Goal: Transaction & Acquisition: Purchase product/service

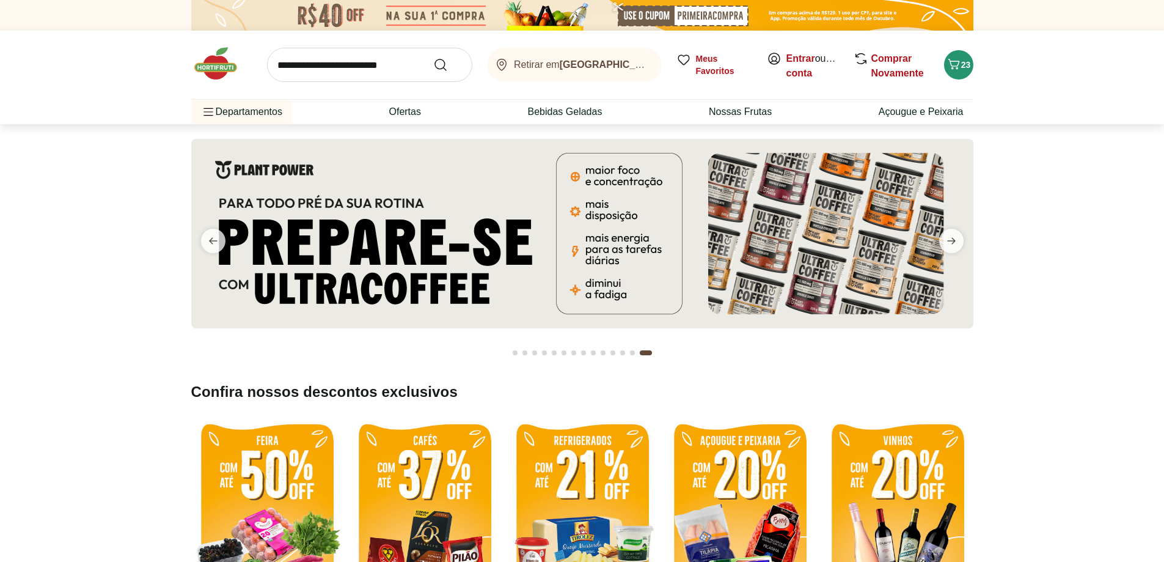
click at [396, 241] on img at bounding box center [582, 233] width 782 height 189
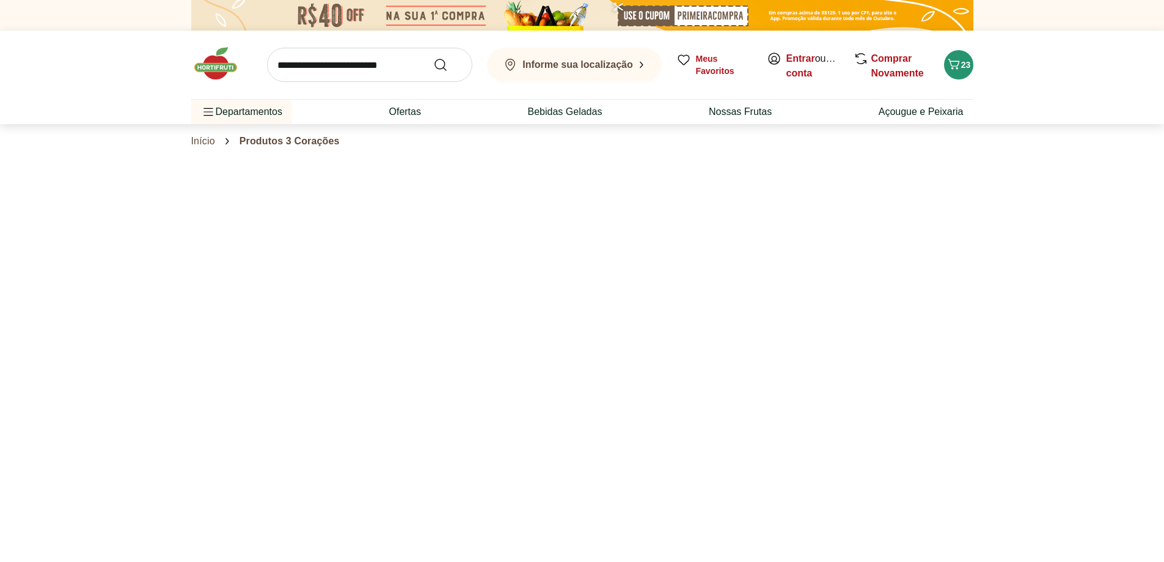
select select "**********"
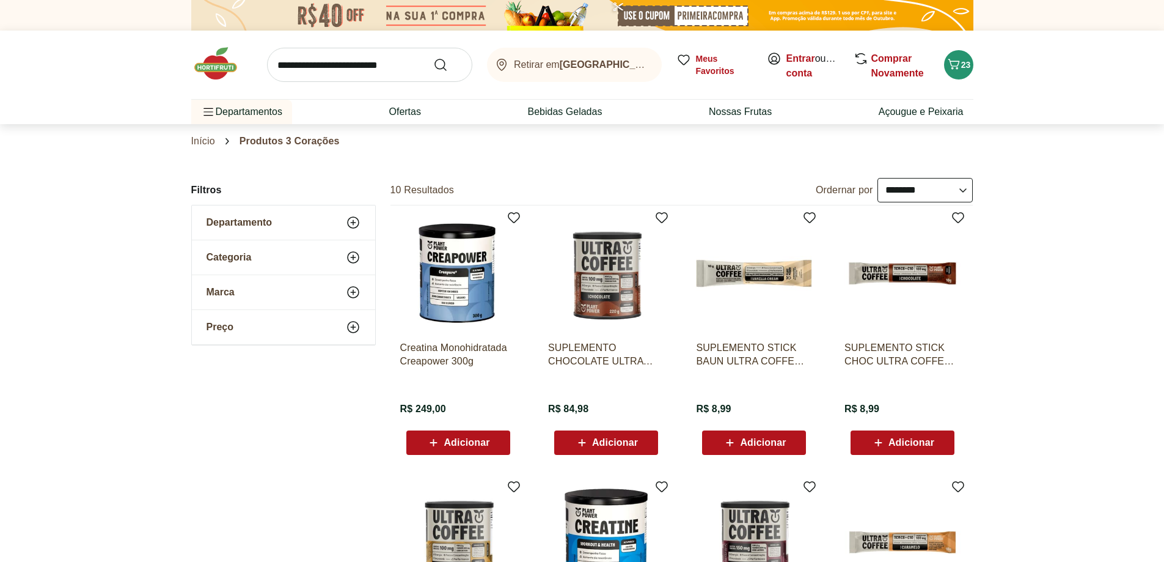
click at [214, 56] on img at bounding box center [221, 63] width 61 height 37
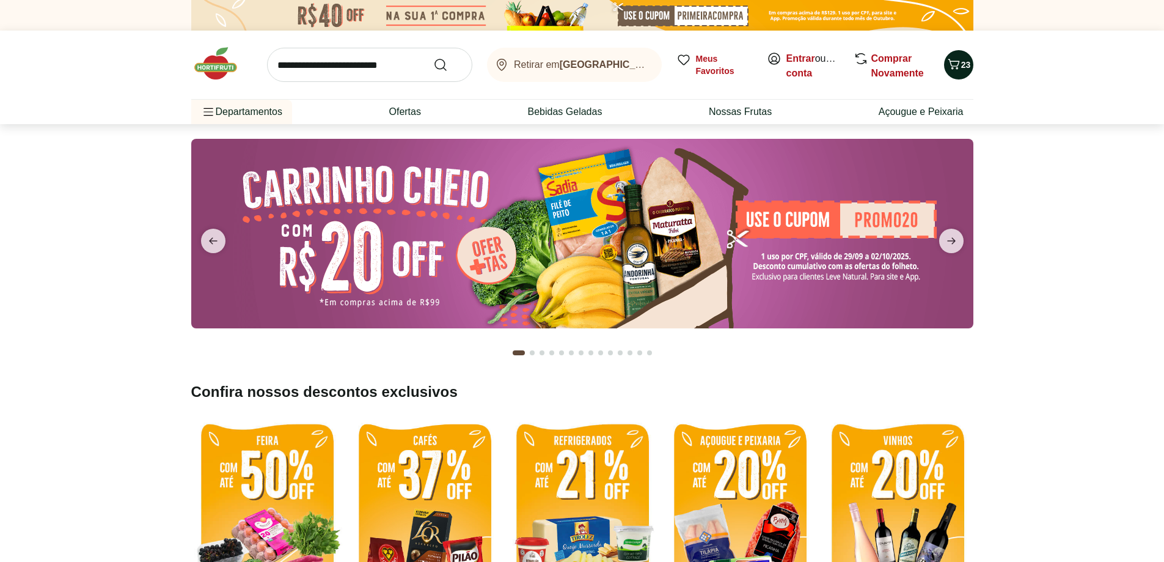
click at [964, 70] on span "23" at bounding box center [966, 65] width 10 height 10
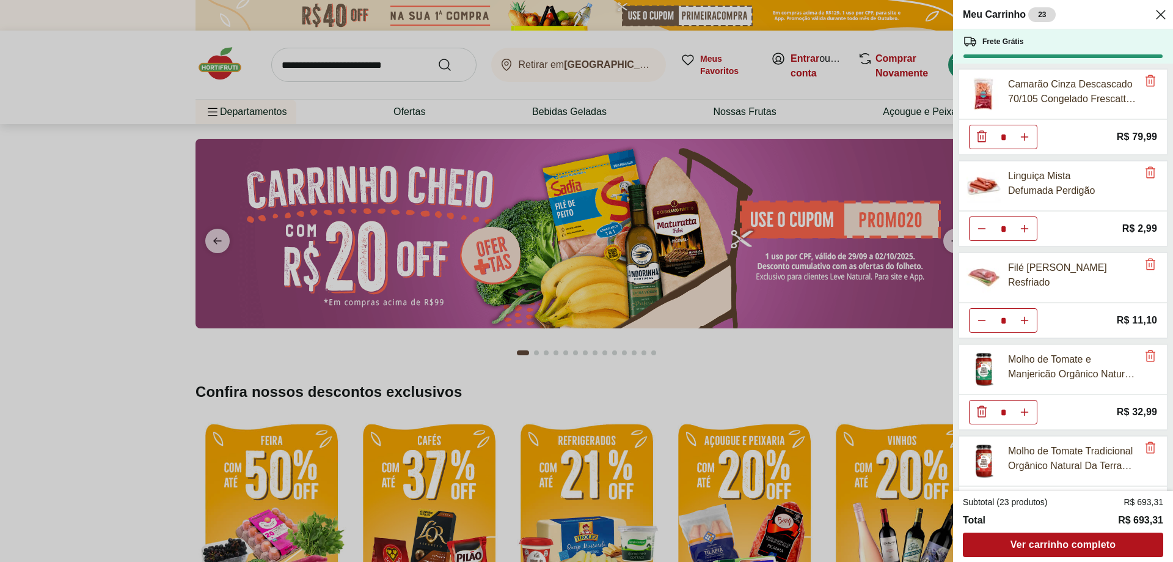
click at [688, 384] on div "Meu Carrinho 23 Frete Grátis Camarão Cinza Descascado 70/105 Congelado Frescatt…" at bounding box center [586, 281] width 1173 height 562
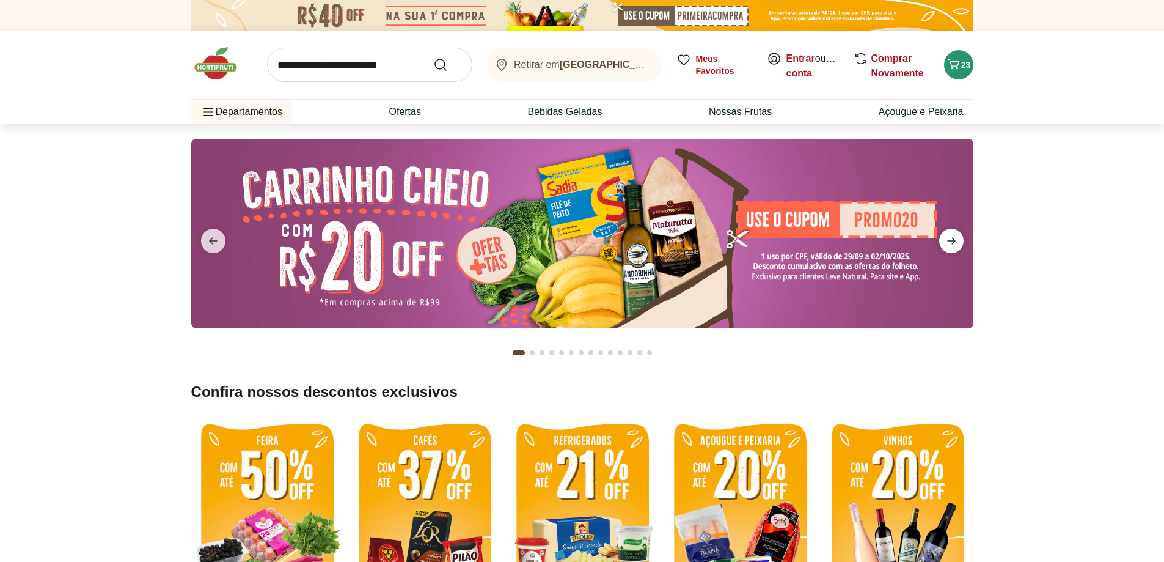
click at [956, 243] on icon "next" at bounding box center [951, 240] width 15 height 15
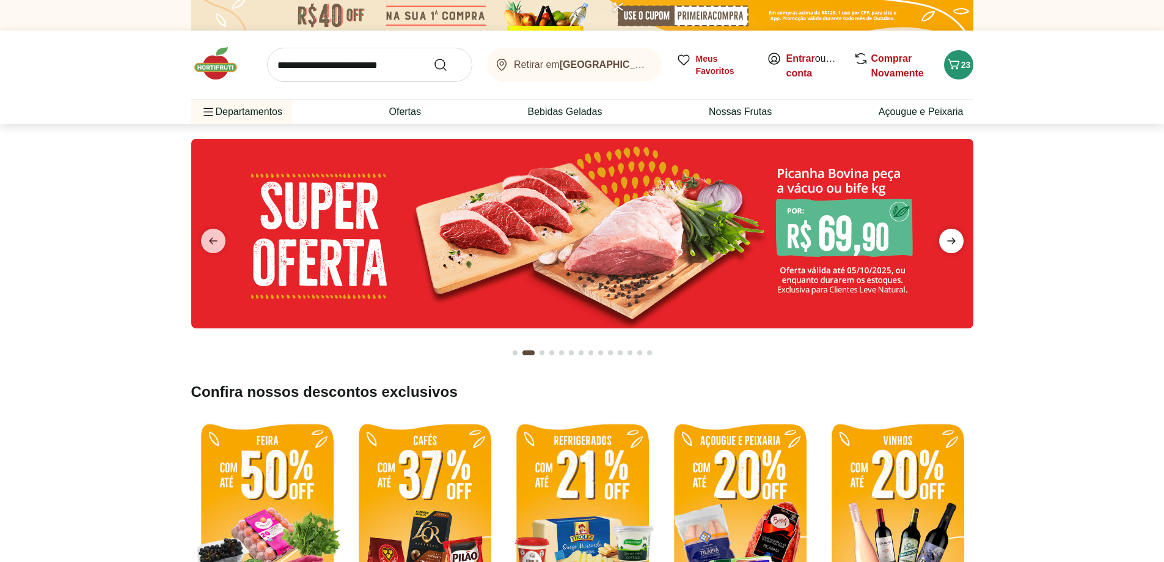
click at [954, 242] on icon "next" at bounding box center [951, 241] width 9 height 7
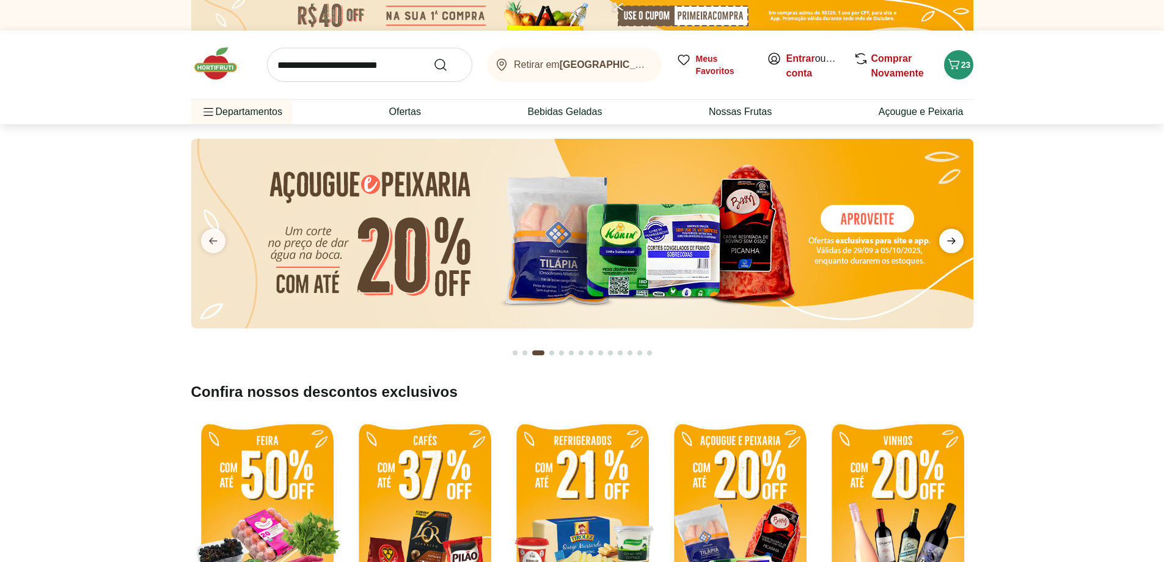
click at [954, 242] on icon "next" at bounding box center [951, 241] width 9 height 7
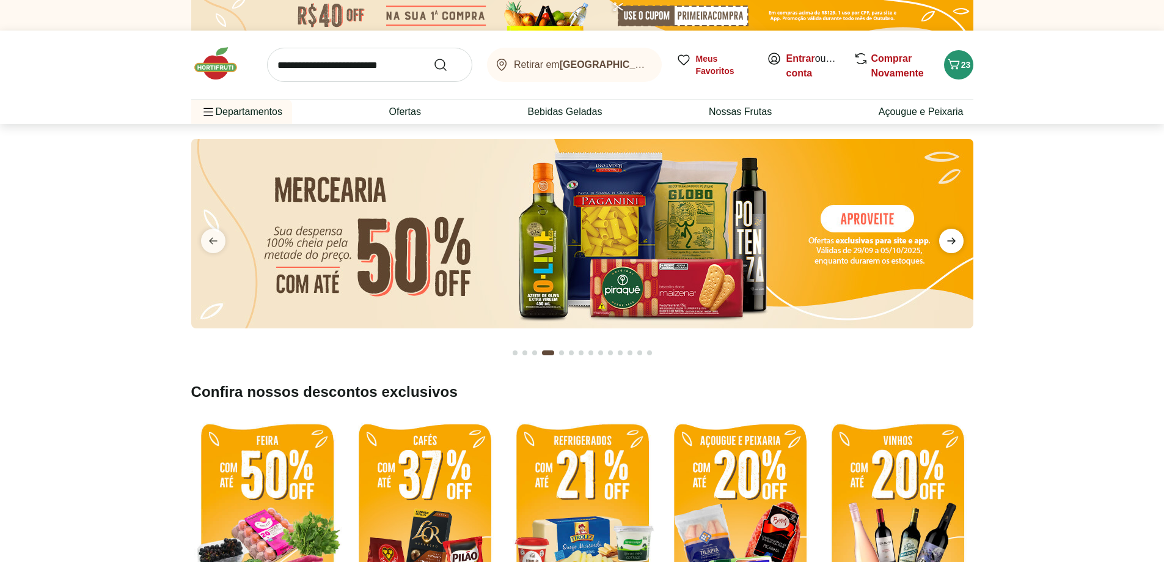
click at [954, 242] on icon "next" at bounding box center [951, 241] width 9 height 7
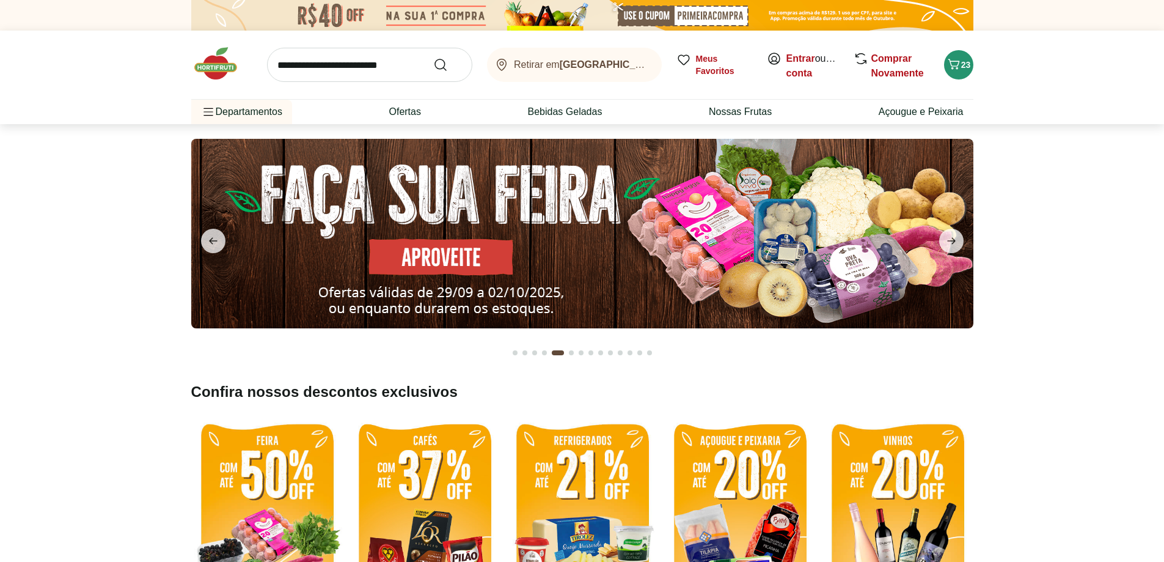
click at [974, 62] on div "Retirar em [GEOGRAPHIC_DATA]/RJ Meus Favoritos Entrar ou Criar conta Comprar No…" at bounding box center [582, 77] width 831 height 93
click at [961, 63] on span "23" at bounding box center [966, 65] width 10 height 10
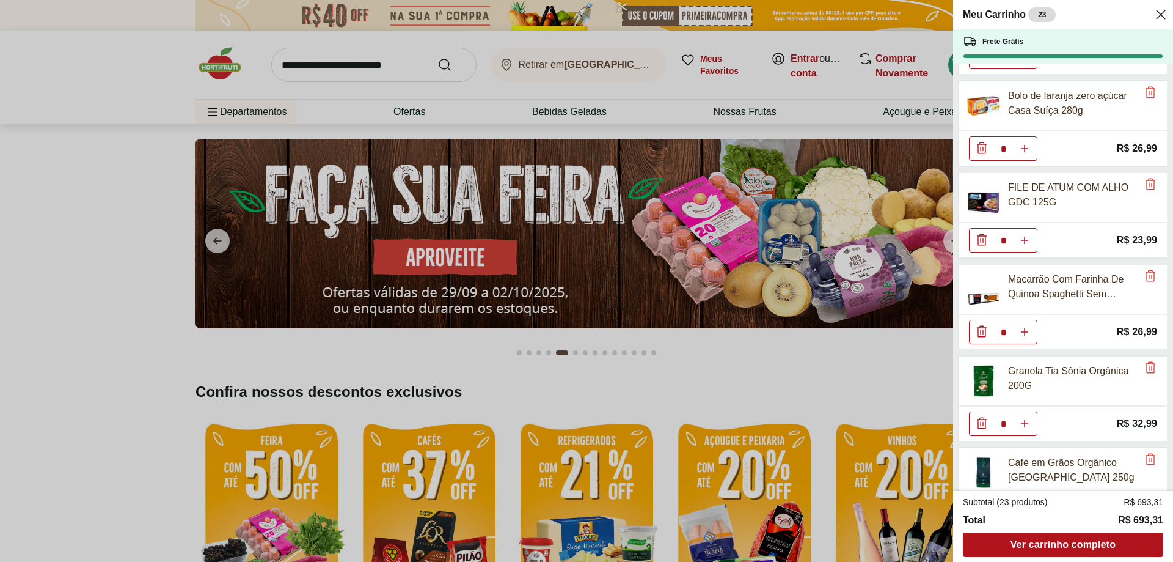
scroll to position [978, 0]
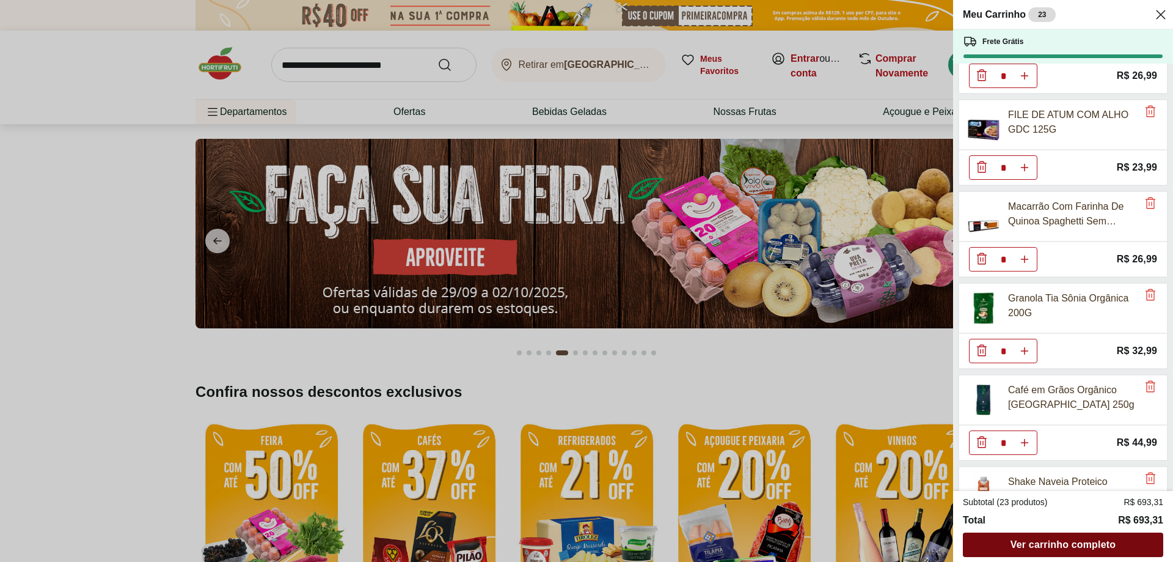
click at [1086, 548] on span "Ver carrinho completo" at bounding box center [1063, 545] width 105 height 10
